Goal: Task Accomplishment & Management: Use online tool/utility

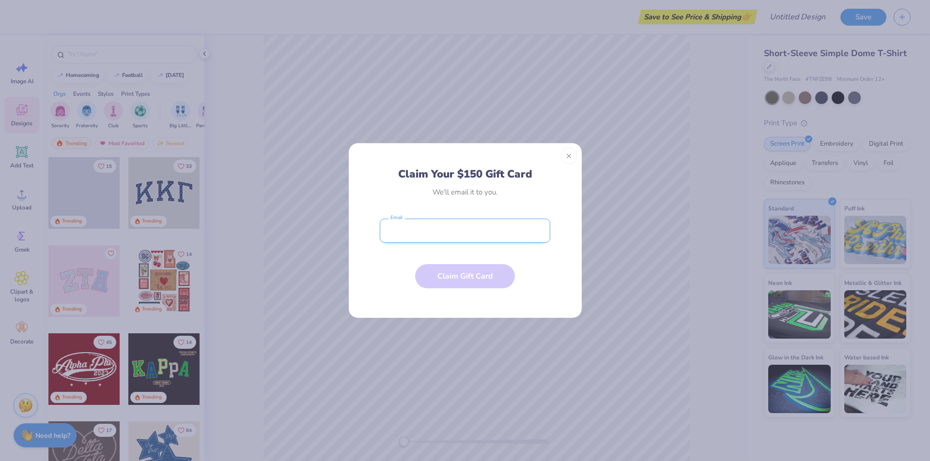
click at [471, 227] on input "email" at bounding box center [465, 231] width 170 height 24
type input "[EMAIL_ADDRESS][DOMAIN_NAME]"
click at [459, 278] on button "Claim Gift Card" at bounding box center [465, 274] width 100 height 24
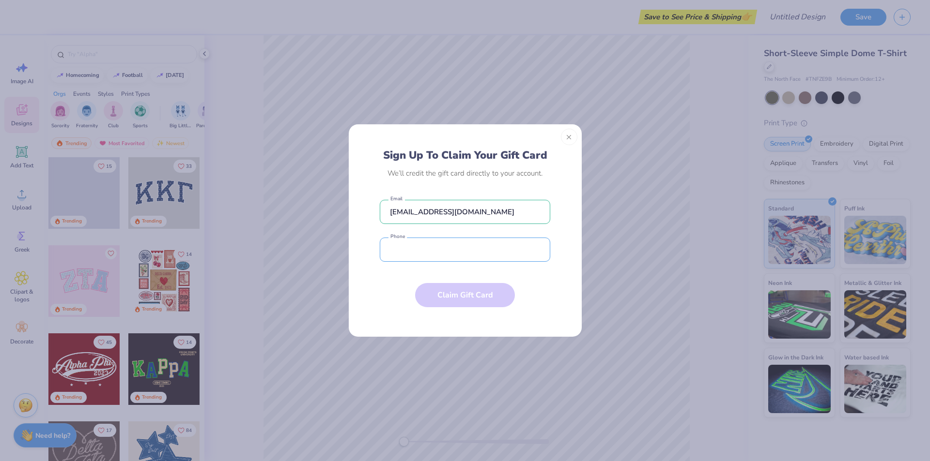
click at [449, 255] on input "tel" at bounding box center [465, 250] width 170 height 24
type input "[PHONE_NUMBER]"
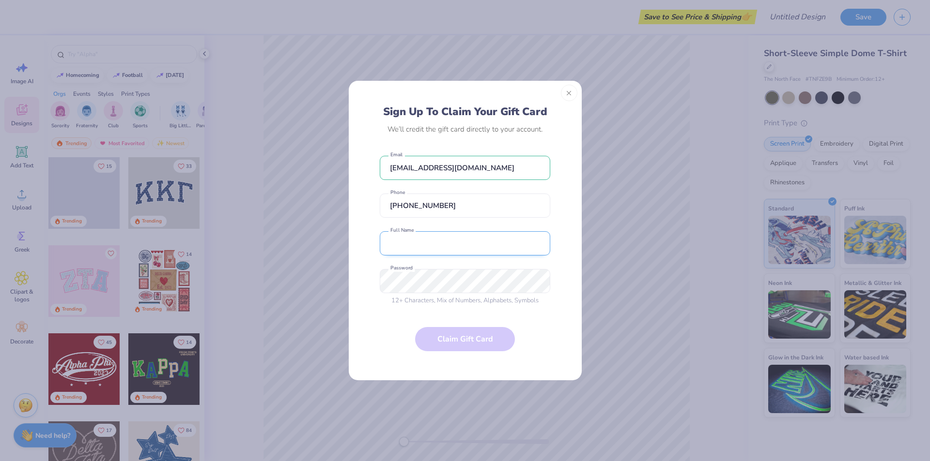
click at [448, 244] on input "text" at bounding box center [465, 243] width 170 height 24
type input "[PERSON_NAME]"
click at [570, 94] on button "Close" at bounding box center [569, 93] width 16 height 16
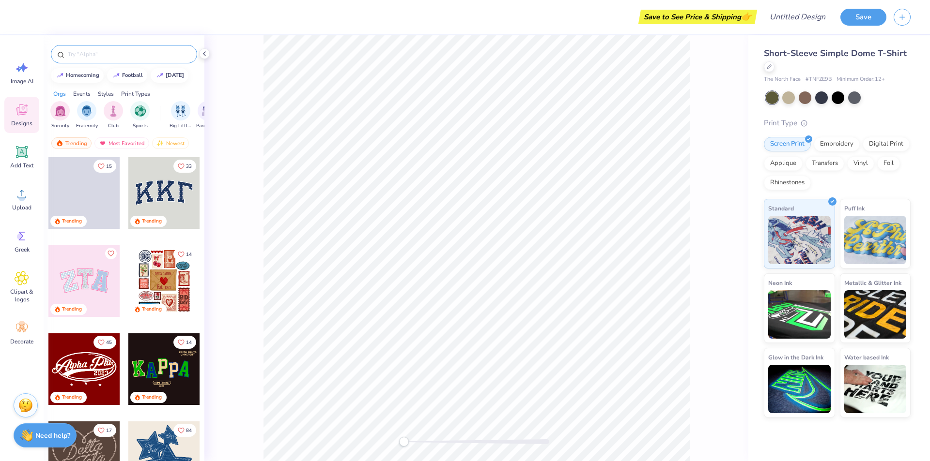
click at [102, 53] on input "text" at bounding box center [129, 54] width 124 height 10
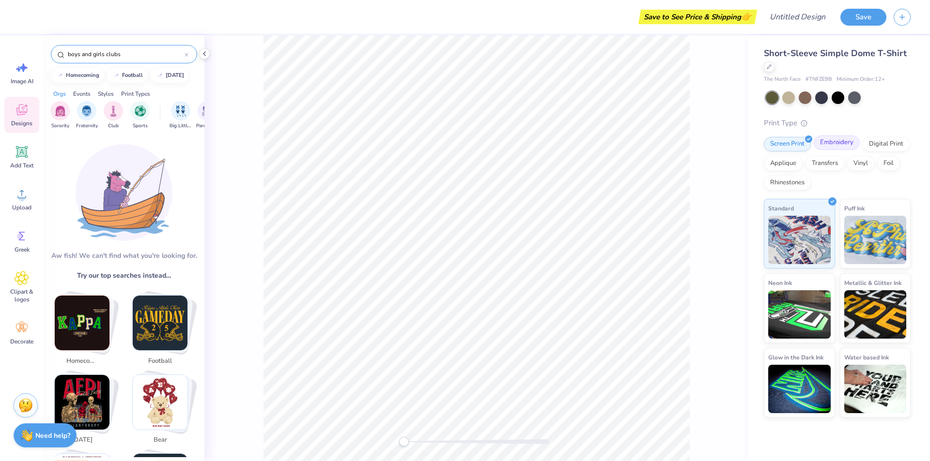
type input "boys and girls clubs"
click at [846, 146] on div "Embroidery" at bounding box center [836, 143] width 46 height 15
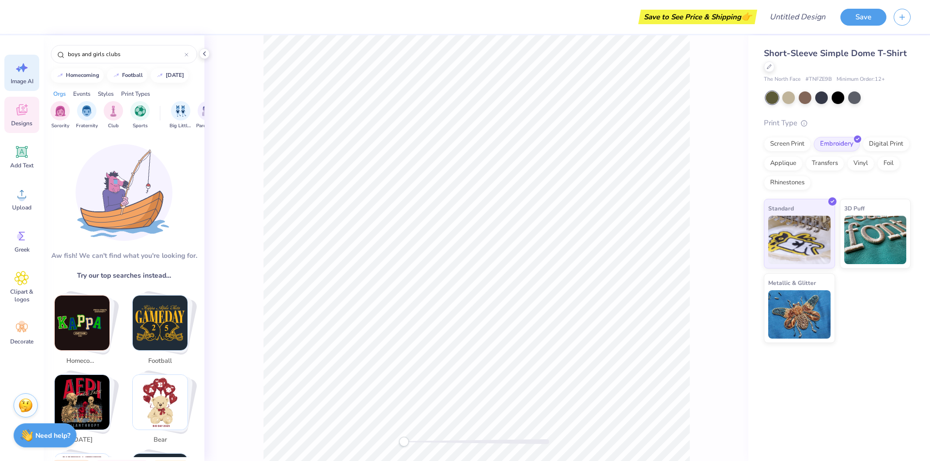
click at [25, 71] on icon at bounding box center [22, 68] width 15 height 15
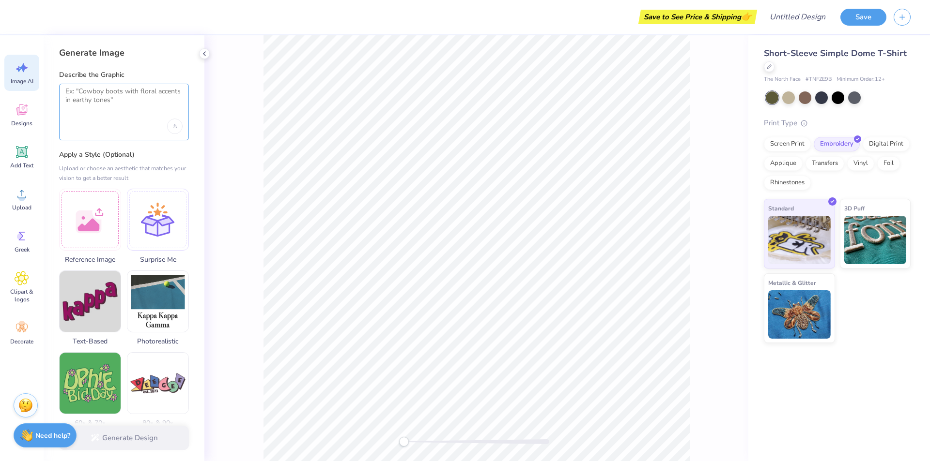
click at [76, 92] on textarea at bounding box center [123, 99] width 117 height 24
type textarea "boys and girls clubs"
click at [175, 128] on icon "Upload image" at bounding box center [174, 127] width 3 height 1
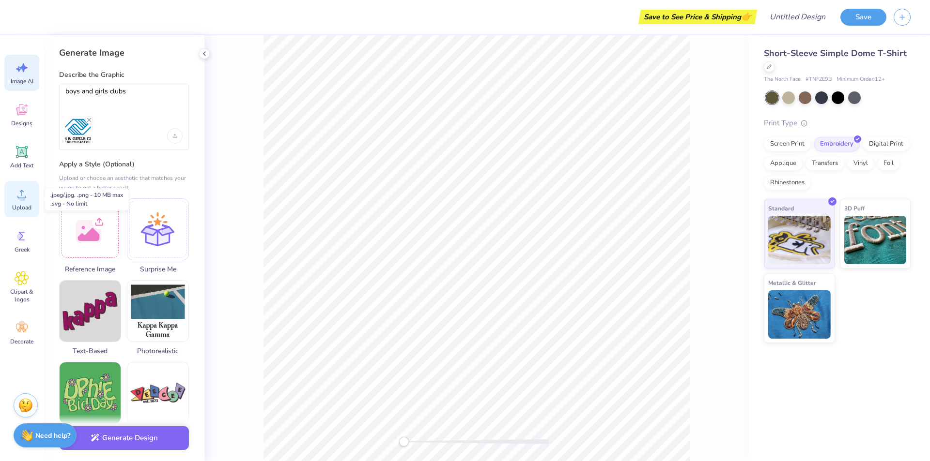
click at [24, 201] on div "Upload" at bounding box center [21, 199] width 35 height 36
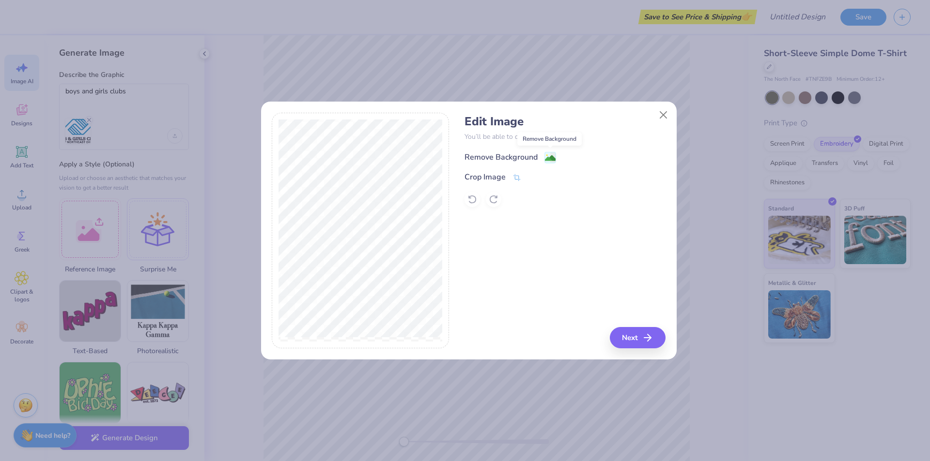
click at [549, 158] on image at bounding box center [550, 158] width 11 height 11
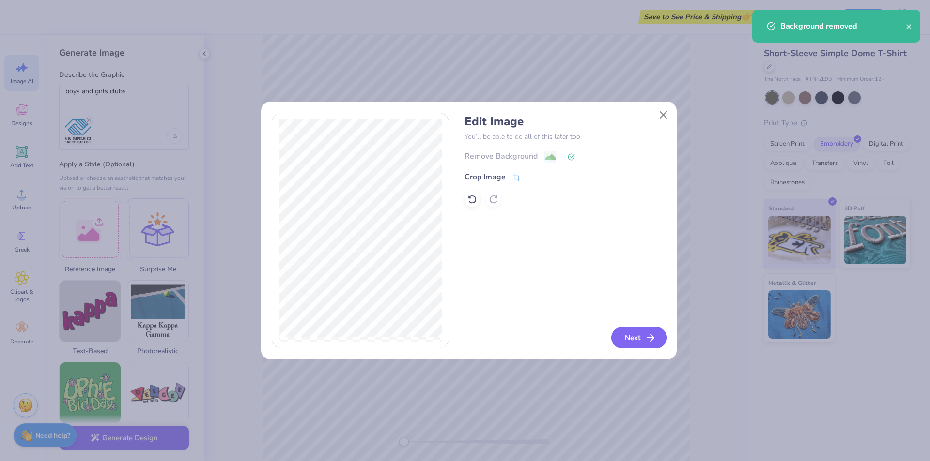
click at [651, 336] on polyline "button" at bounding box center [651, 338] width 3 height 7
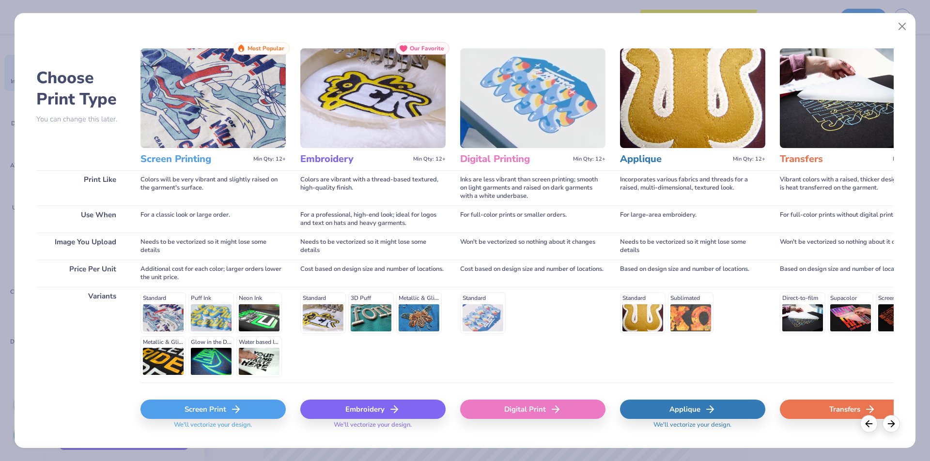
click at [387, 320] on div "Standard 3D Puff Metallic & Glitter" at bounding box center [372, 312] width 145 height 41
click at [383, 415] on div "Embroidery" at bounding box center [372, 409] width 145 height 19
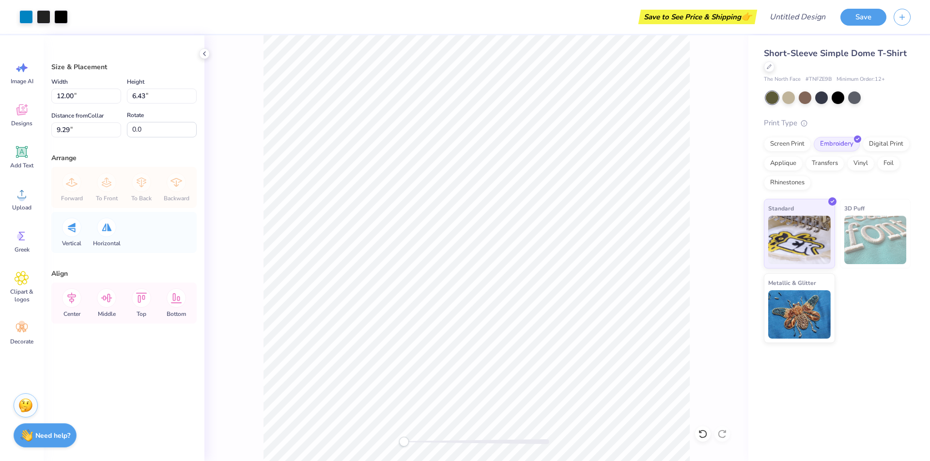
type input "6.49"
type input "3.48"
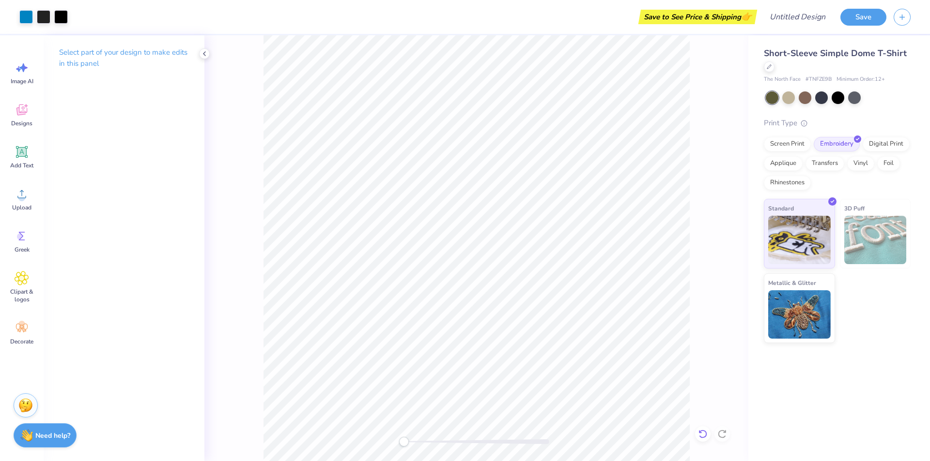
click at [700, 436] on icon at bounding box center [702, 434] width 8 height 9
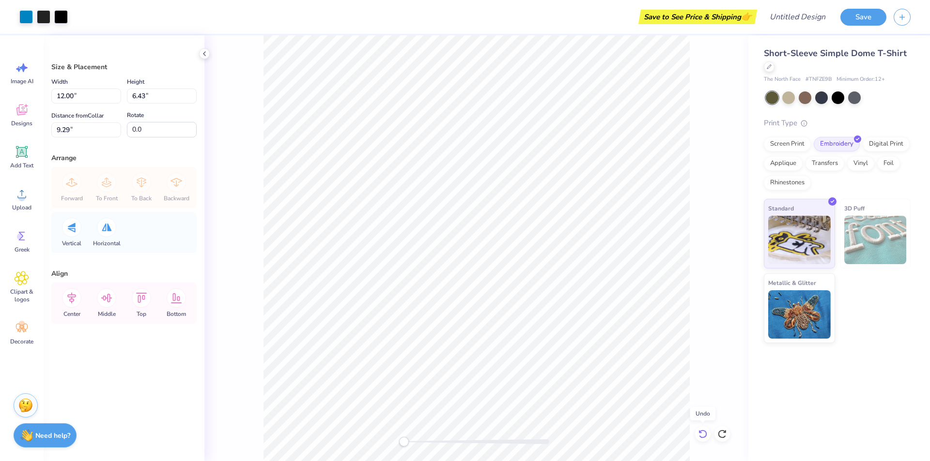
click at [700, 436] on icon at bounding box center [702, 434] width 8 height 9
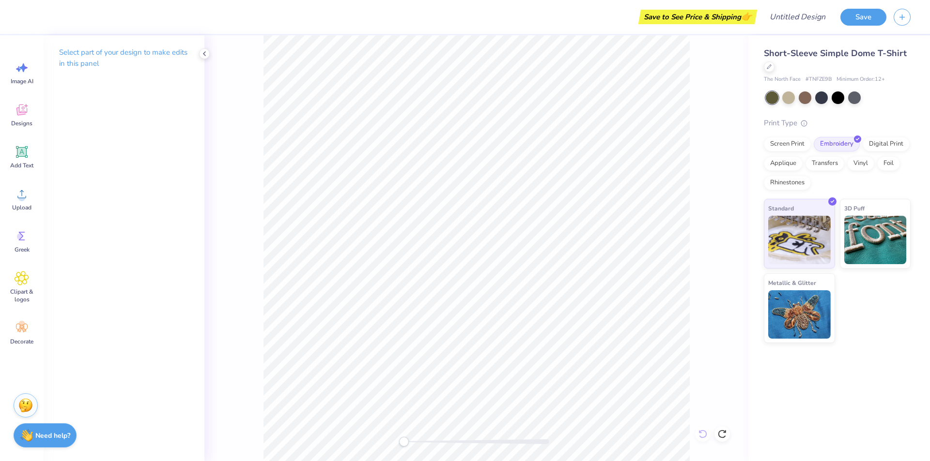
click at [700, 436] on div at bounding box center [476, 248] width 544 height 426
